Goal: Information Seeking & Learning: Find specific page/section

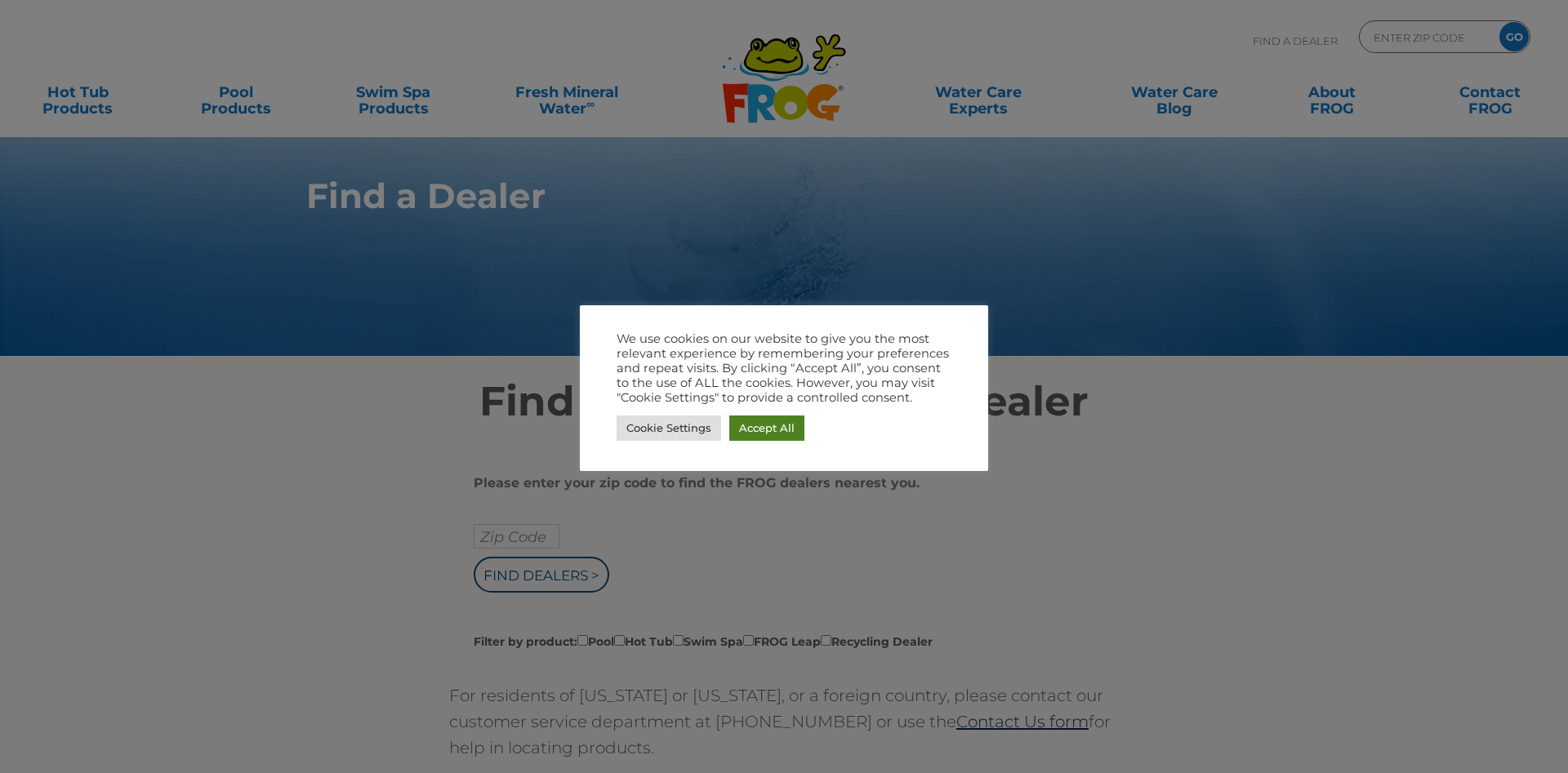
click at [773, 427] on link "Accept All" at bounding box center [767, 428] width 75 height 25
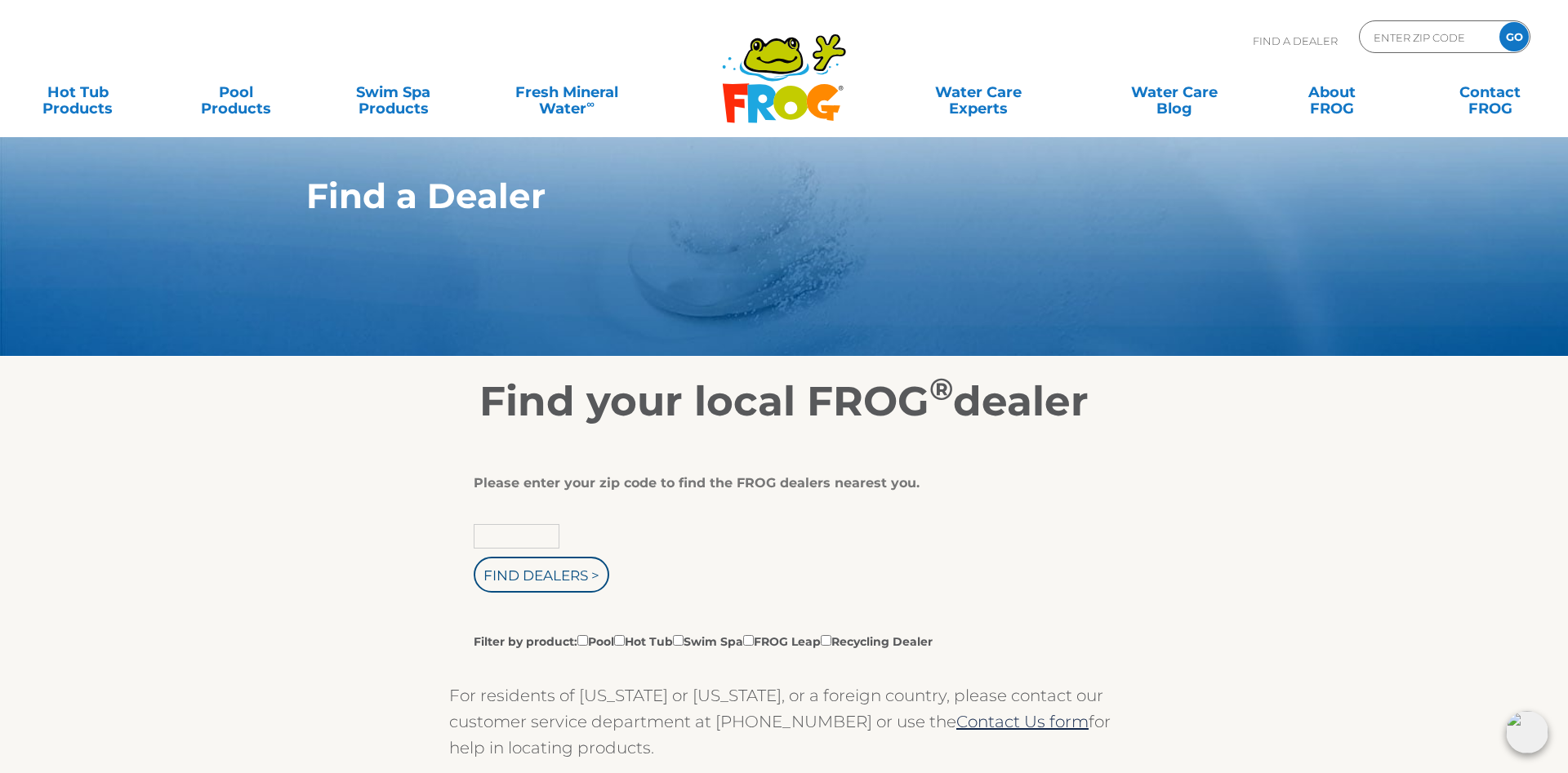
click at [508, 540] on input "text" at bounding box center [517, 536] width 86 height 25
type input "92706"
click at [519, 584] on input "Find Dealers >" at bounding box center [541, 574] width 136 height 36
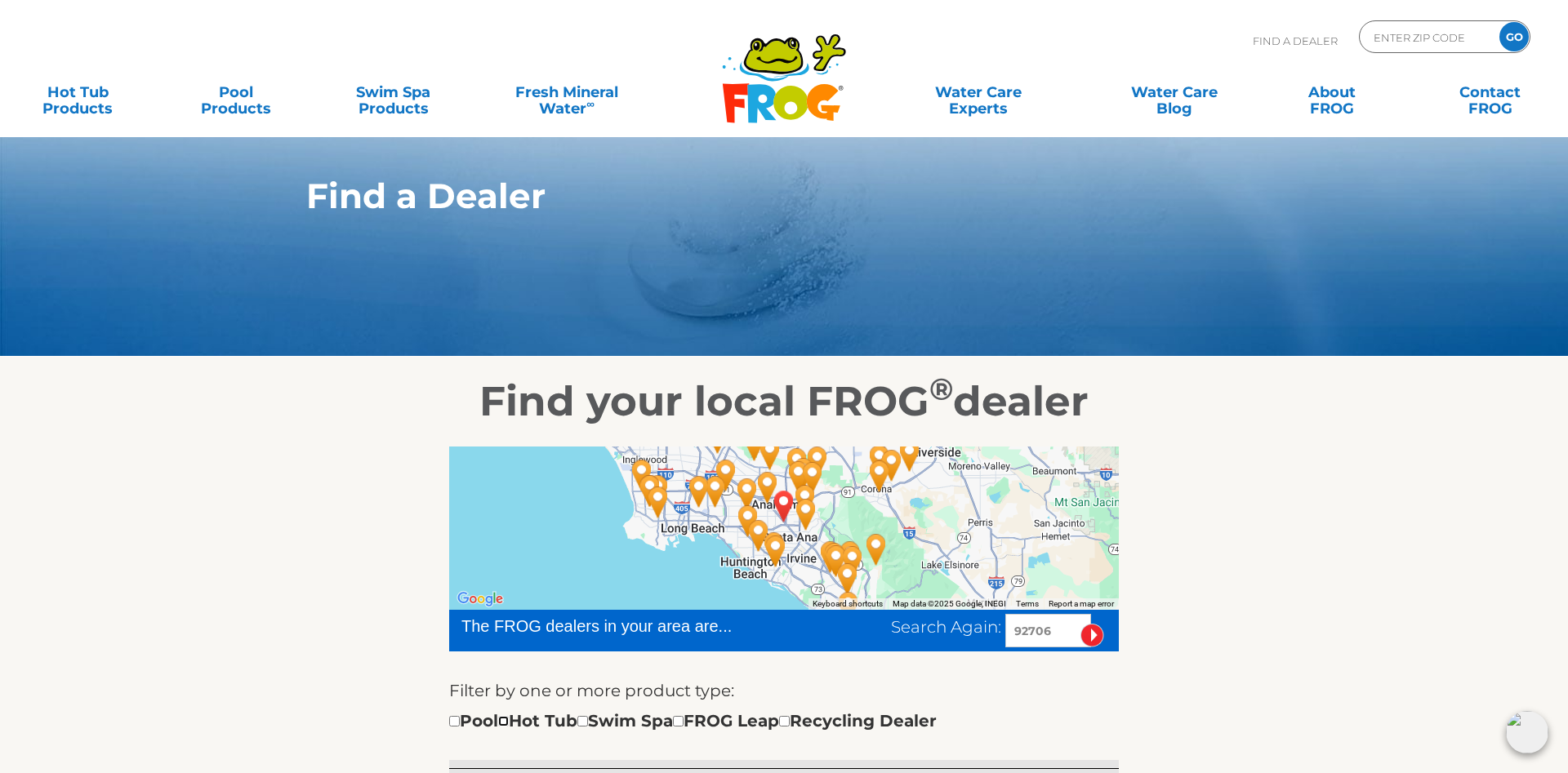
click at [509, 721] on input "checkbox" at bounding box center [503, 721] width 11 height 11
checkbox input "true"
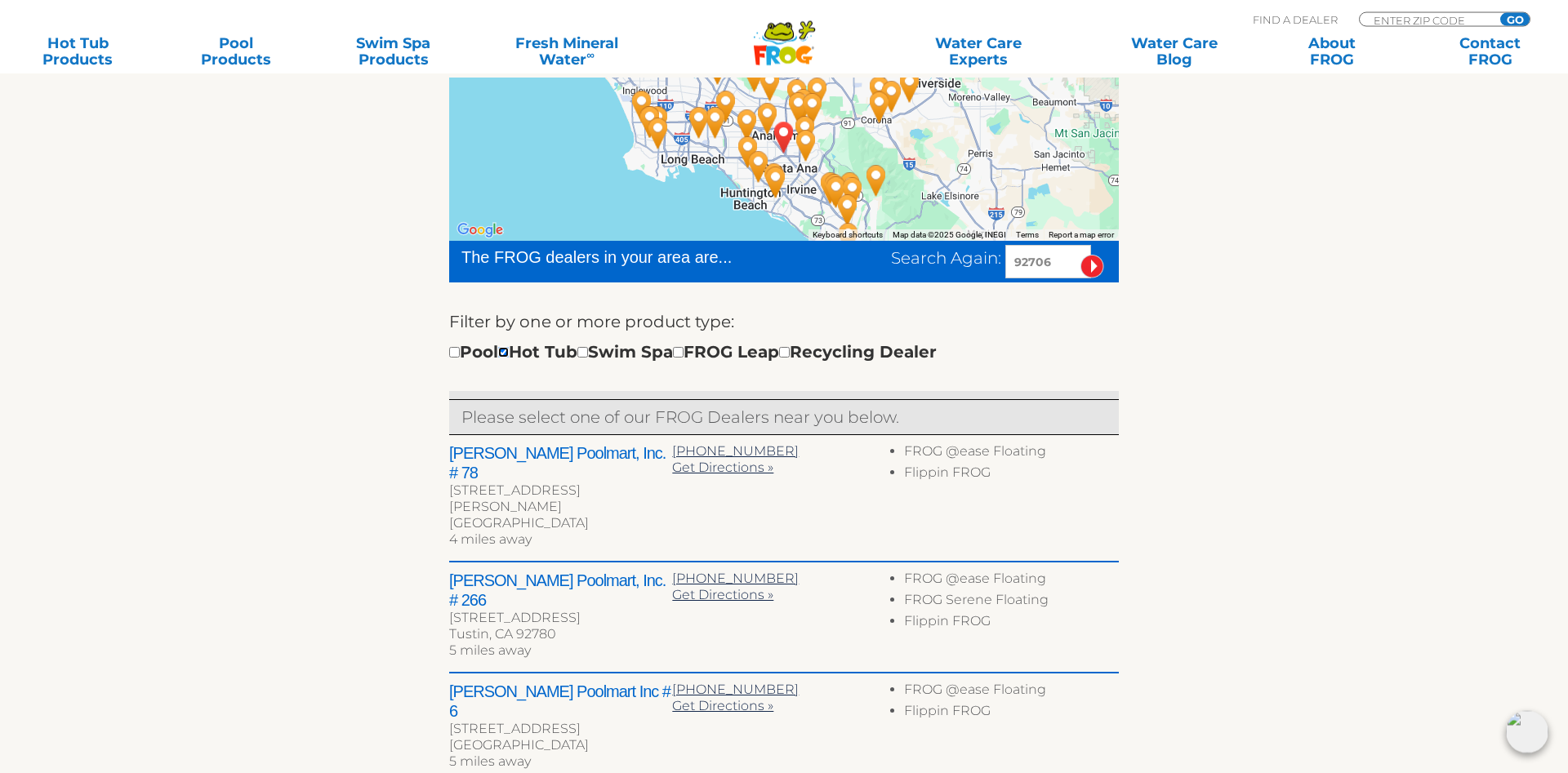
scroll to position [361, 0]
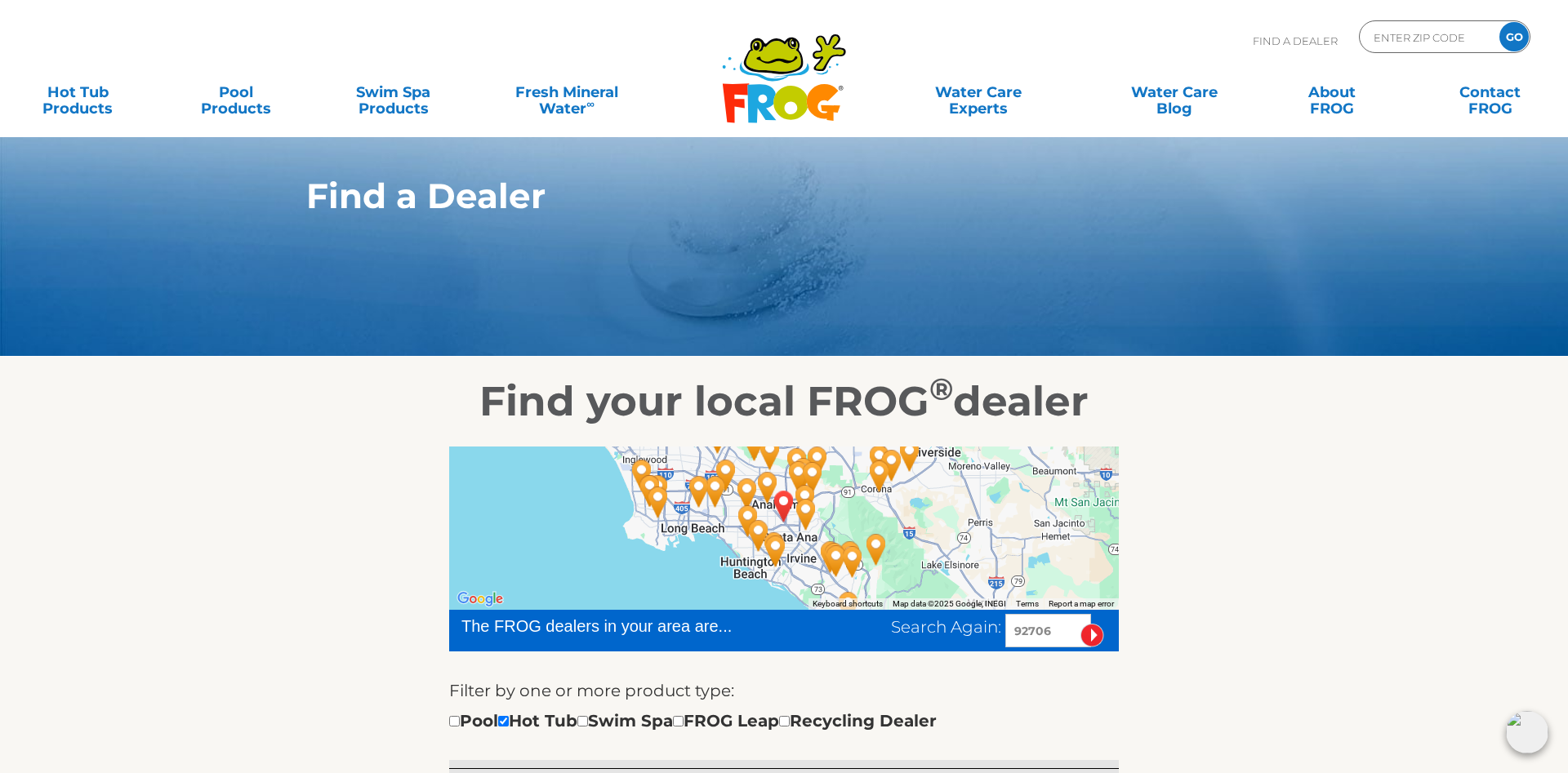
click at [768, 76] on icon ".st130{clip-path:url(#SVGID_2_);fill-rule:evenodd;clip-rule:evenodd;fill:#C3CC0…" at bounding box center [783, 78] width 125 height 91
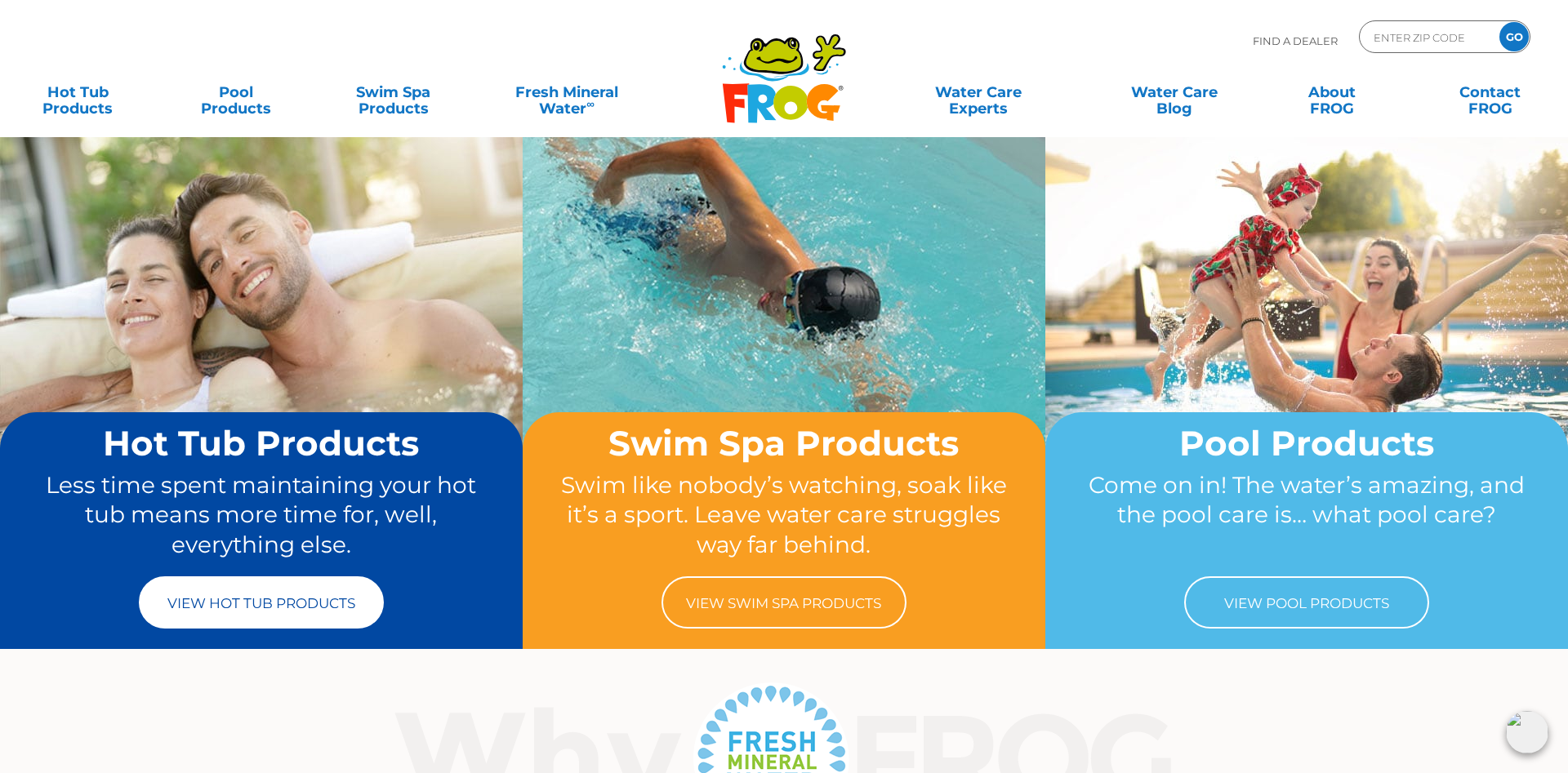
click at [235, 603] on link "View Hot Tub Products" at bounding box center [260, 602] width 245 height 53
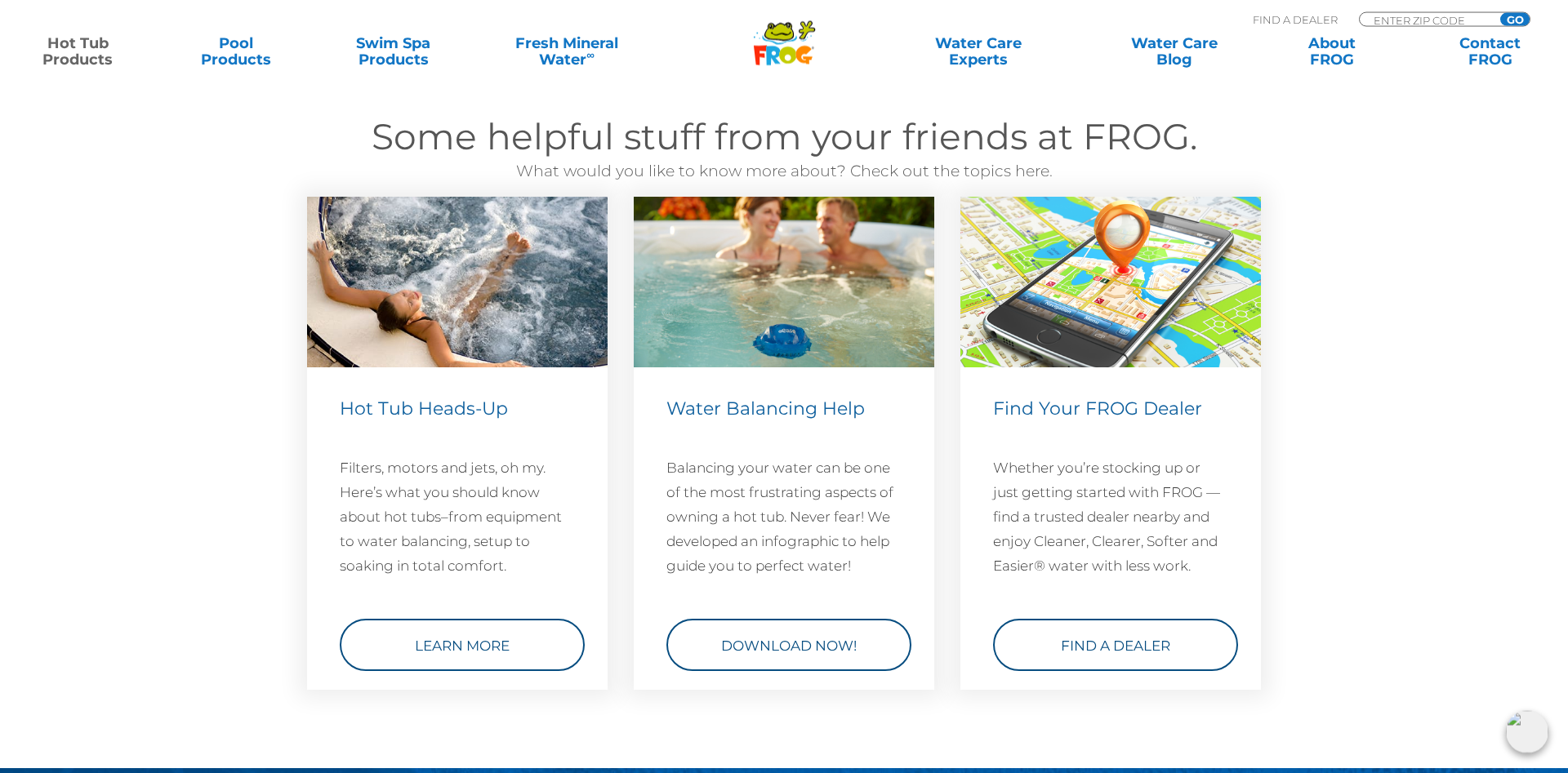
scroll to position [4748, 0]
